Goal: Task Accomplishment & Management: Manage account settings

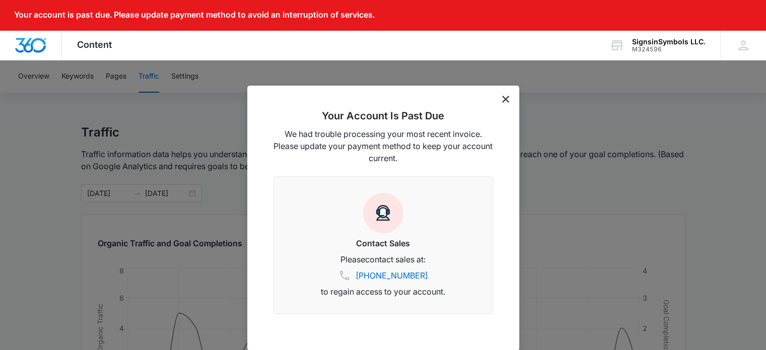
click at [508, 99] on icon "dismiss this dialog" at bounding box center [505, 99] width 7 height 7
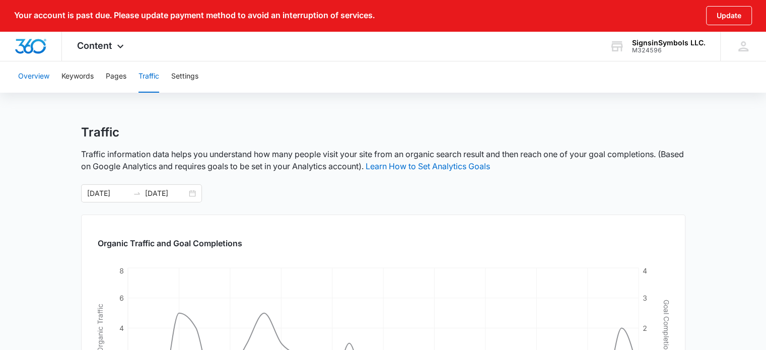
click at [41, 82] on button "Overview" at bounding box center [33, 76] width 31 height 32
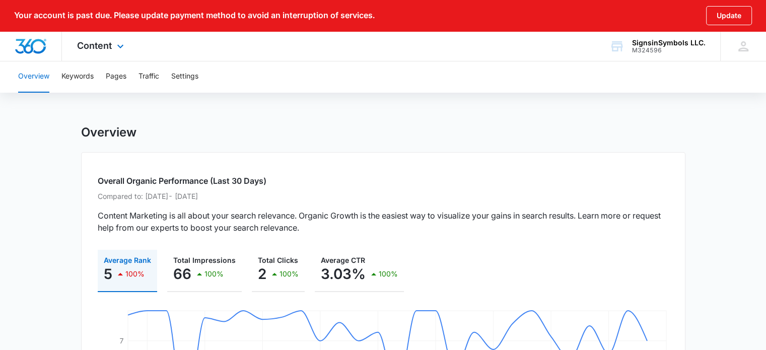
click at [93, 51] on div "Content Apps Reputation Websites Forms CRM Email Social Content Ads Intelligenc…" at bounding box center [102, 46] width 80 height 30
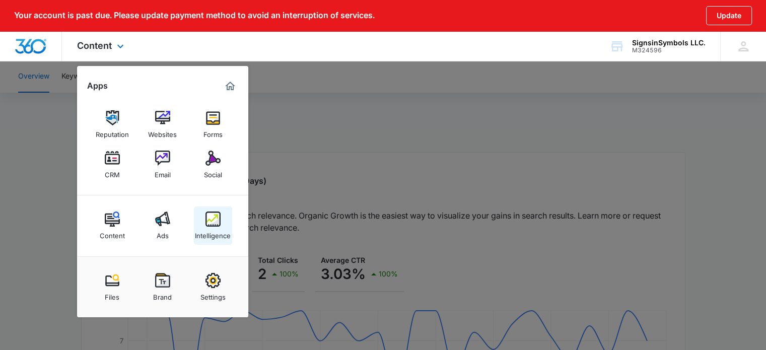
click at [212, 219] on img at bounding box center [213, 219] width 15 height 15
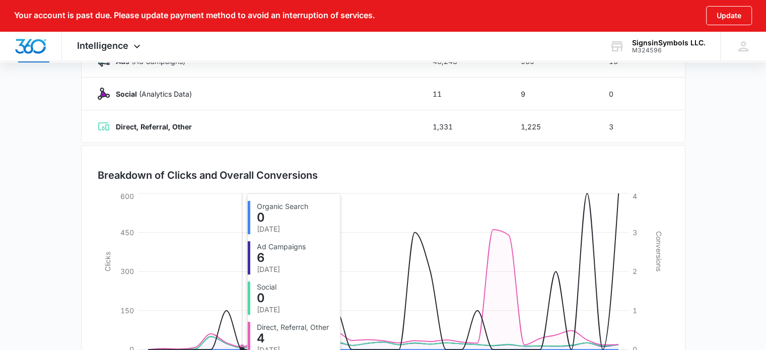
scroll to position [302, 0]
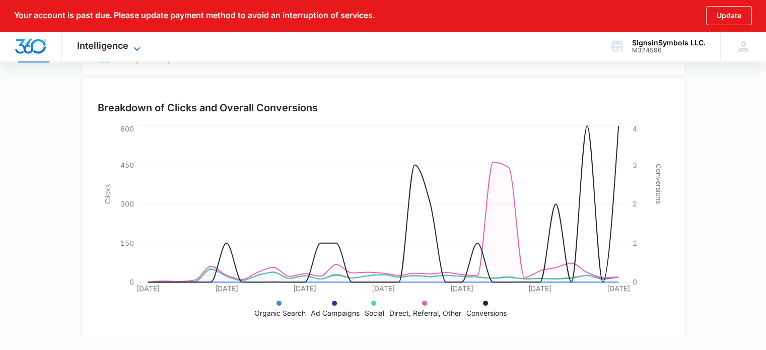
click at [124, 50] on span "Intelligence" at bounding box center [102, 45] width 51 height 11
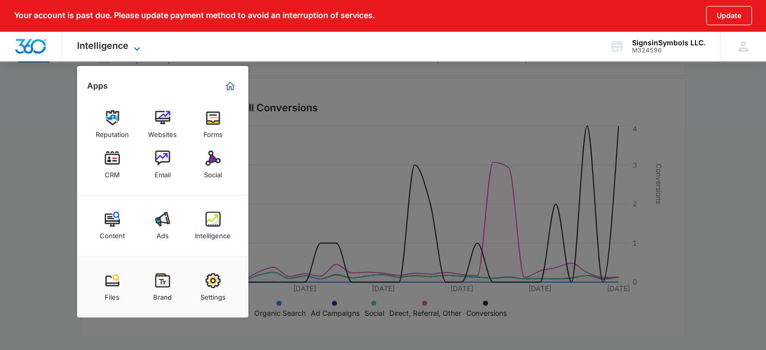
click at [139, 50] on icon at bounding box center [137, 49] width 12 height 12
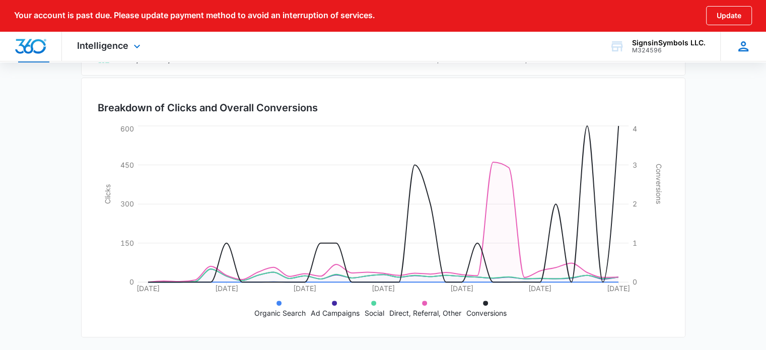
click at [744, 48] on icon at bounding box center [744, 46] width 10 height 10
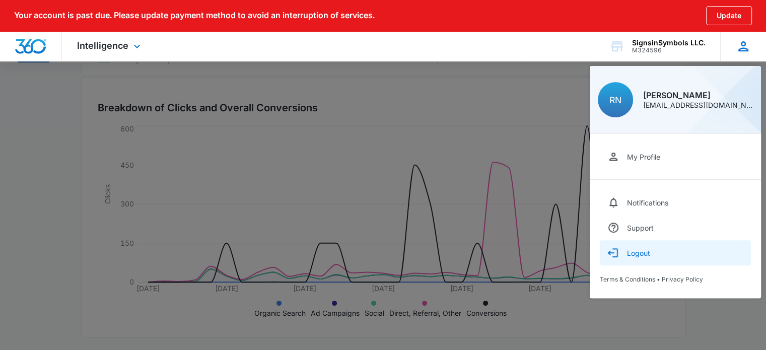
click at [632, 250] on div "Logout" at bounding box center [638, 253] width 23 height 9
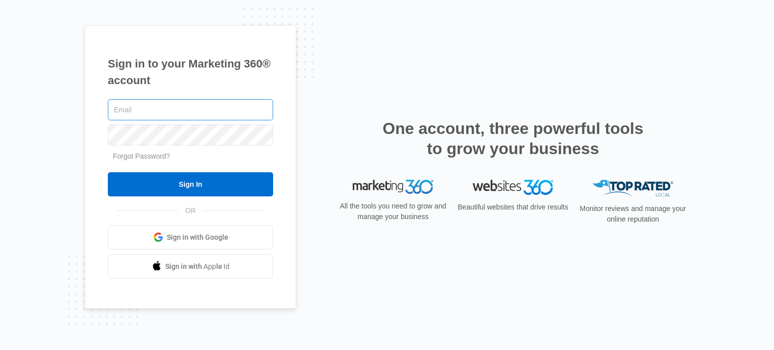
click at [160, 106] on input "text" at bounding box center [190, 109] width 165 height 21
type input "sales@signsinsymbols.com"
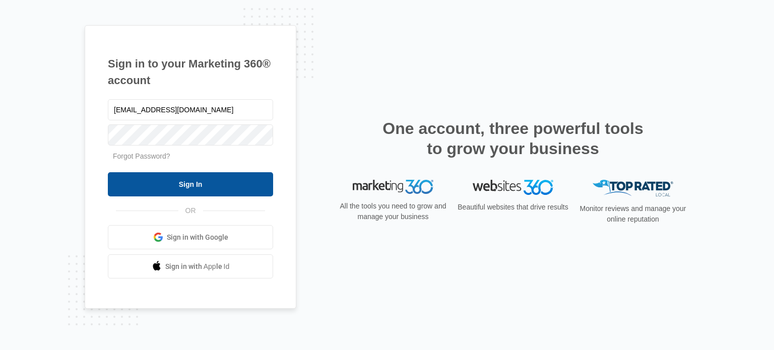
click at [201, 182] on input "Sign In" at bounding box center [190, 184] width 165 height 24
